Goal: Transaction & Acquisition: Purchase product/service

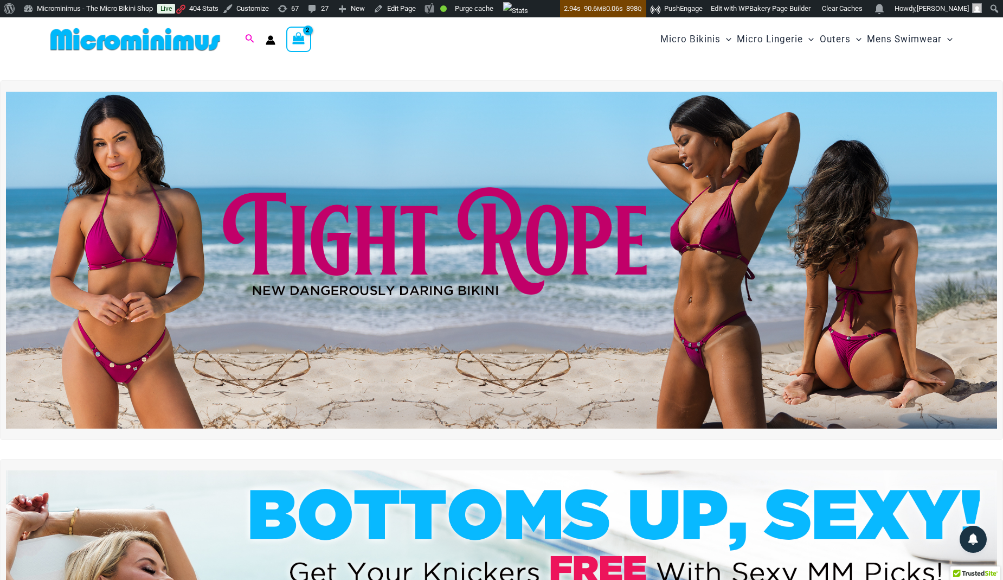
type input "**********"
click at [252, 37] on icon "Search icon link" at bounding box center [249, 39] width 9 height 10
type input "******"
click button "Search" at bounding box center [0, 0] width 0 height 0
